Goal: Check status: Check status

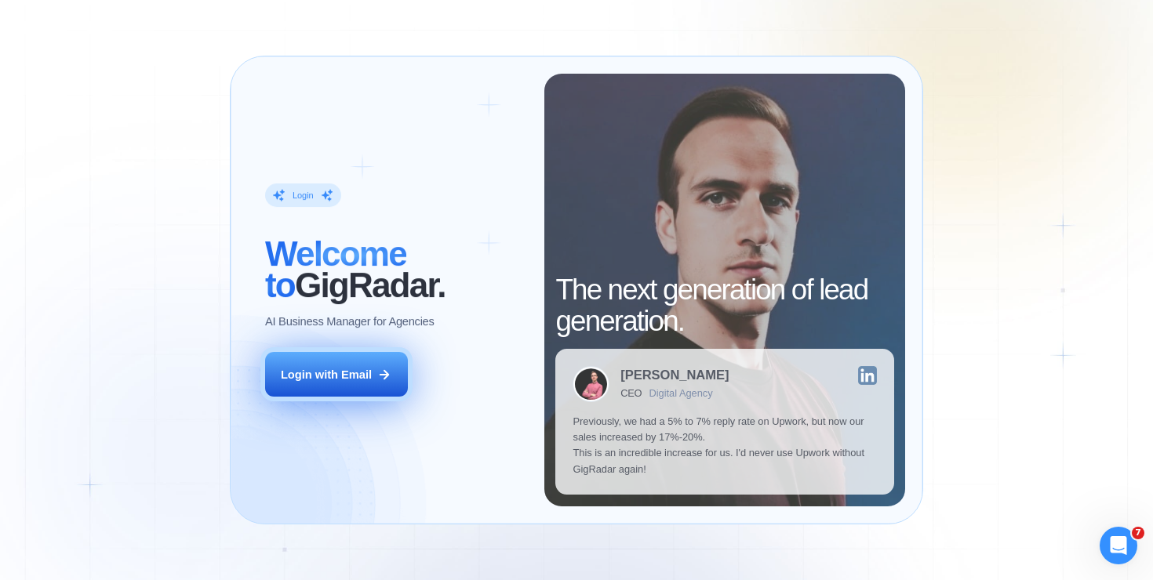
click at [371, 384] on button "Login with Email" at bounding box center [336, 374] width 143 height 45
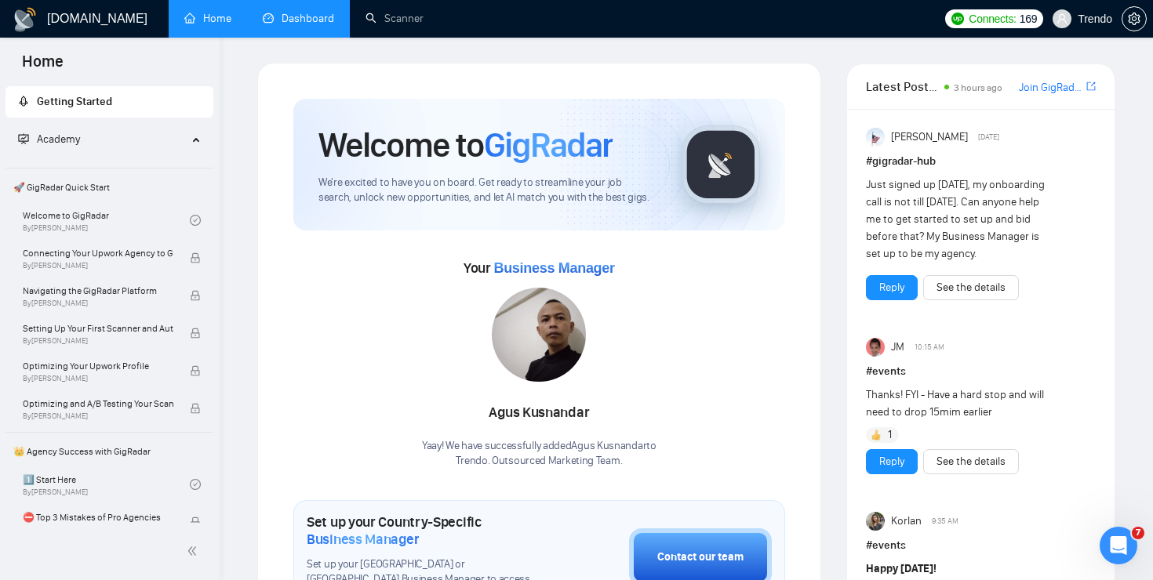
click at [296, 25] on link "Dashboard" at bounding box center [298, 18] width 71 height 13
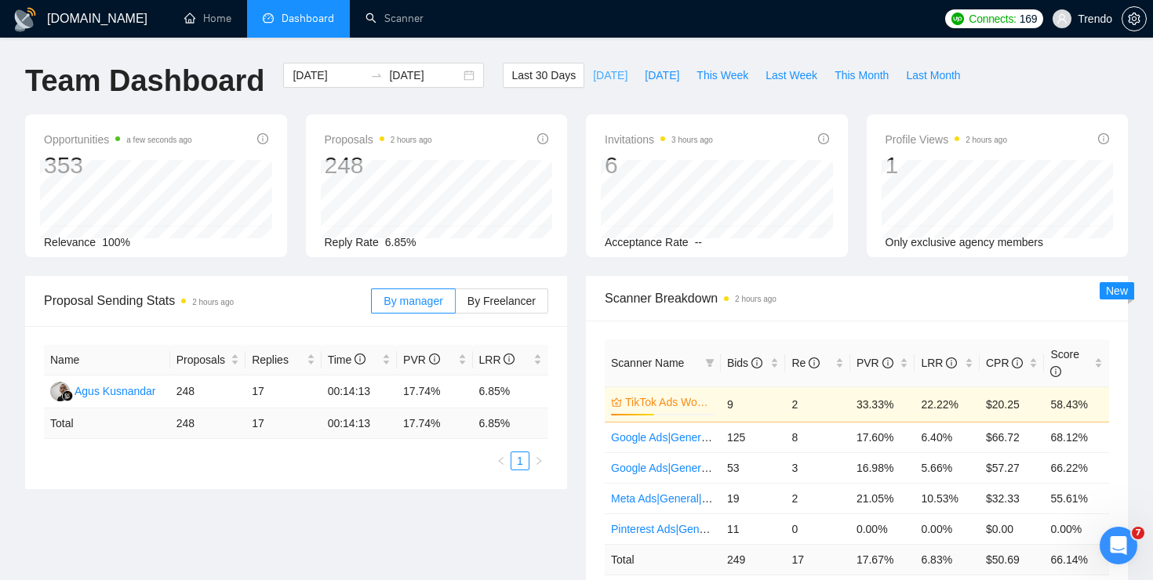
click at [599, 82] on span "Today" at bounding box center [610, 75] width 34 height 17
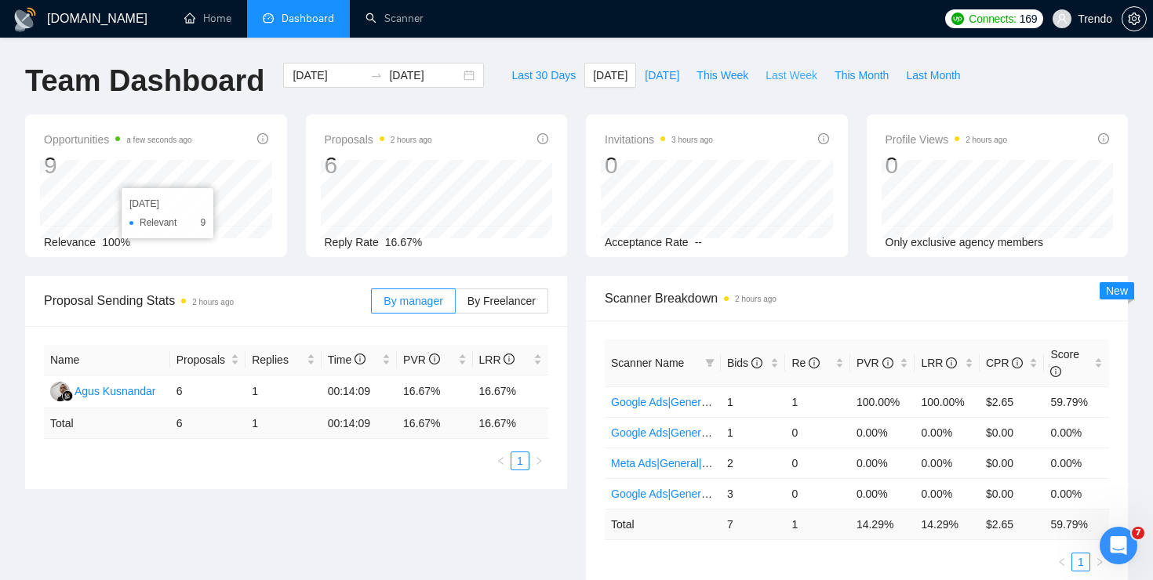
click at [771, 68] on span "Last Week" at bounding box center [791, 75] width 52 height 17
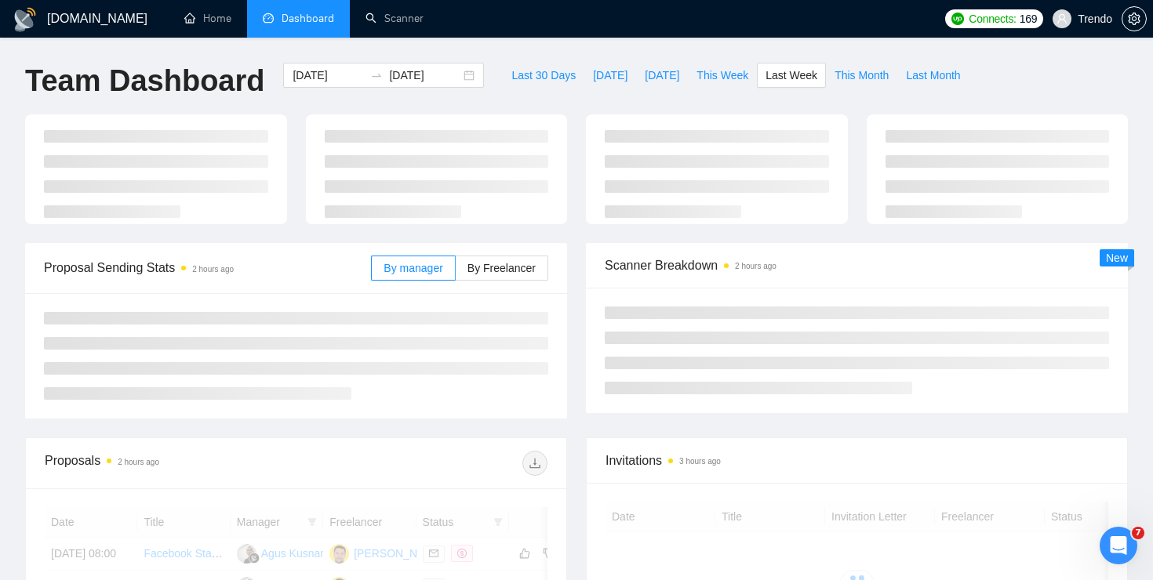
type input "2025-09-15"
type input "2025-09-21"
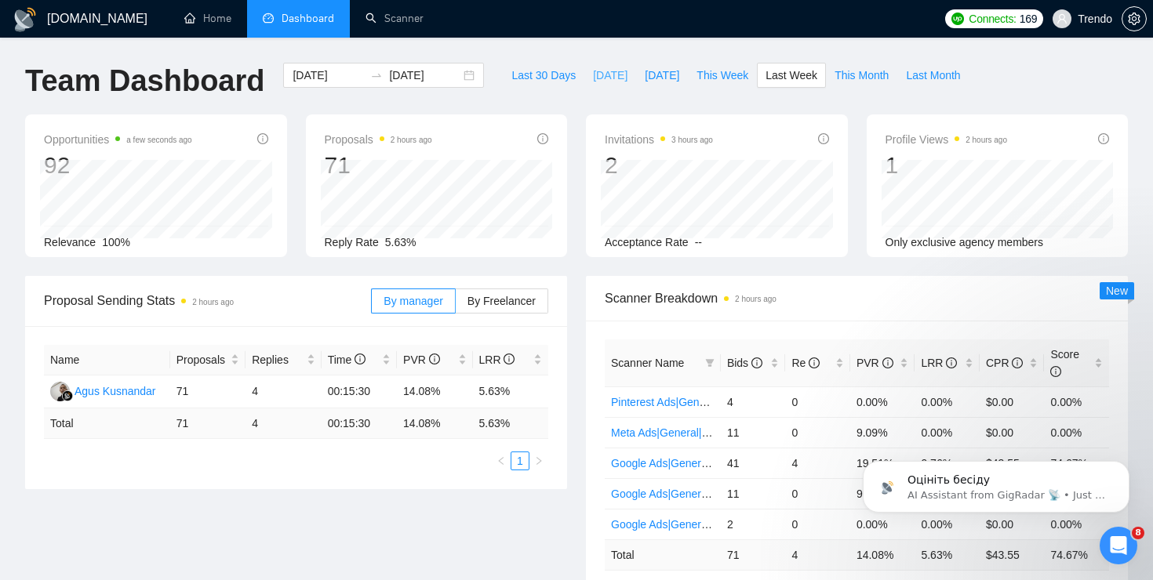
click at [606, 74] on span "Today" at bounding box center [610, 75] width 34 height 17
type input "2025-09-22"
